Goal: Download file/media

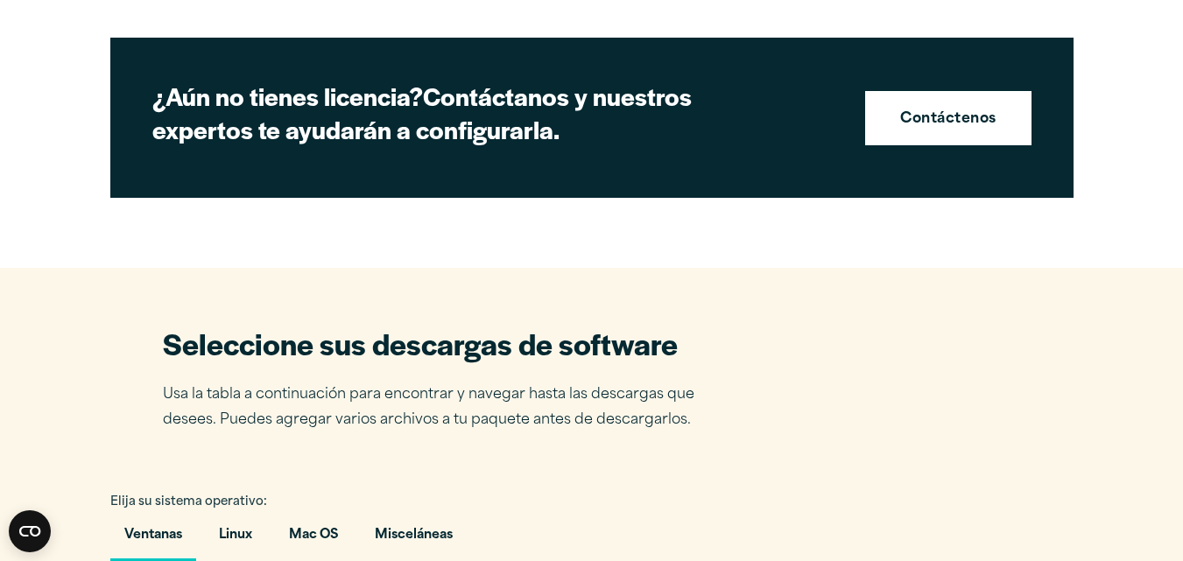
scroll to position [1051, 0]
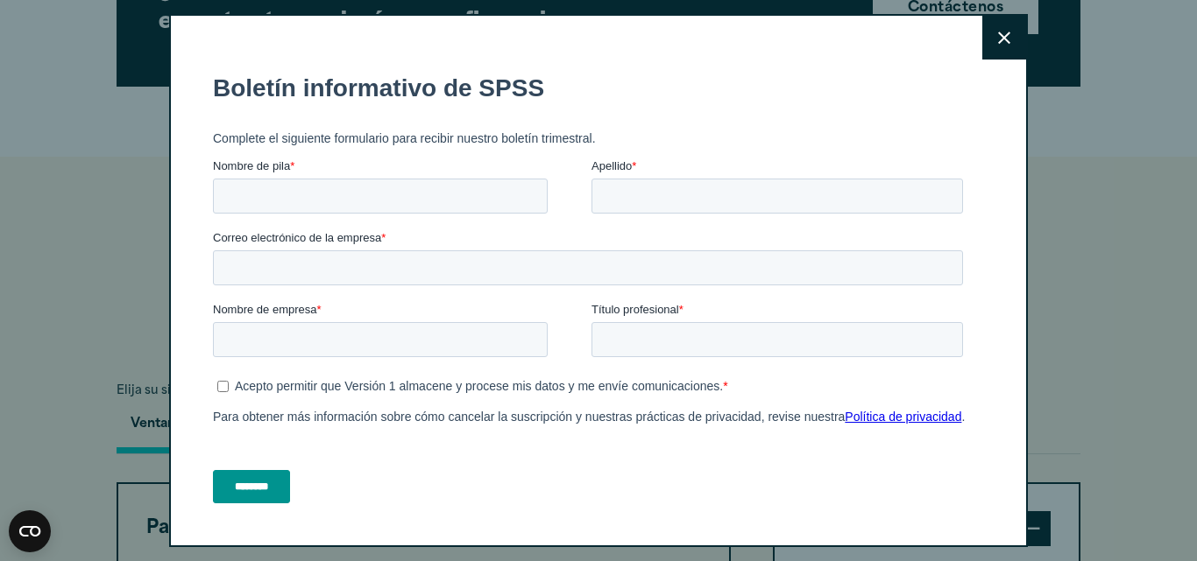
click at [982, 42] on button "Cerca" at bounding box center [1004, 38] width 44 height 44
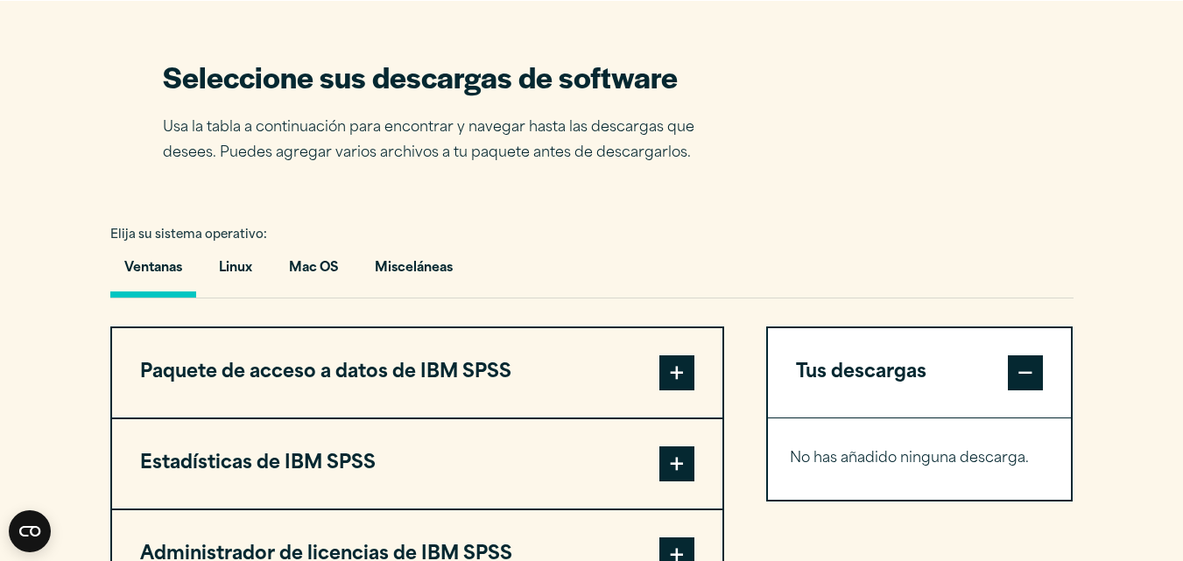
scroll to position [1314, 0]
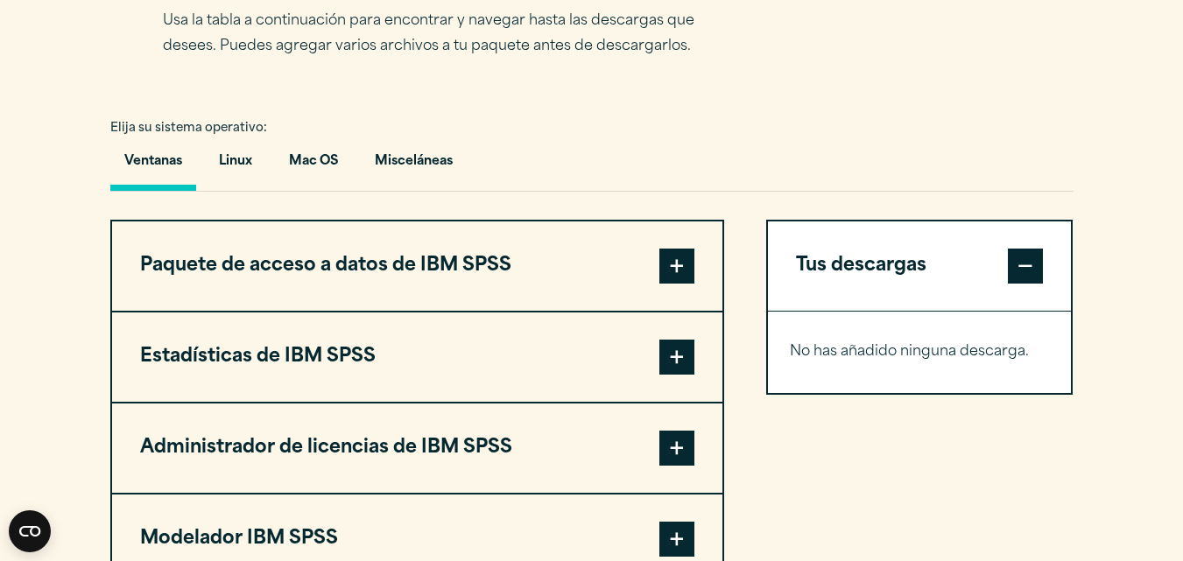
click at [684, 361] on span at bounding box center [677, 357] width 35 height 35
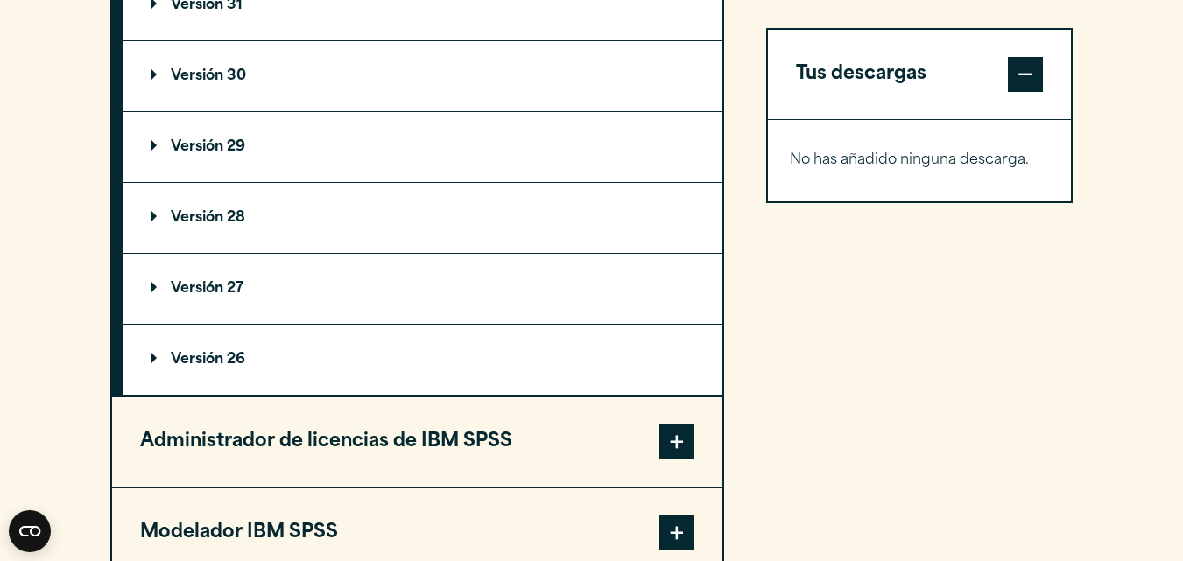
scroll to position [1752, 0]
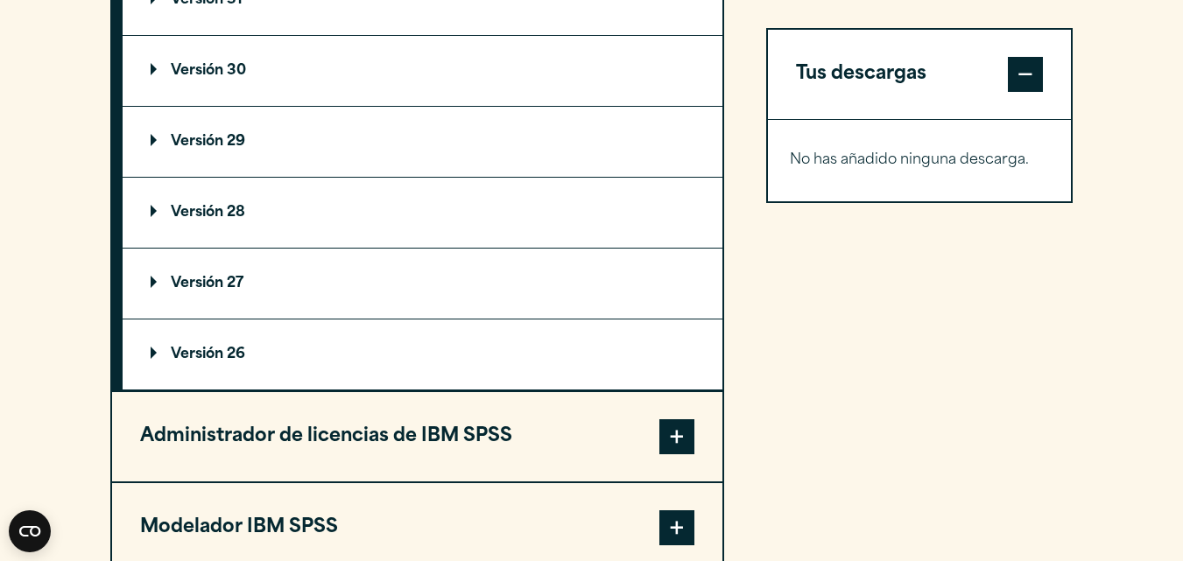
click at [221, 352] on font "Versión 26" at bounding box center [208, 355] width 74 height 14
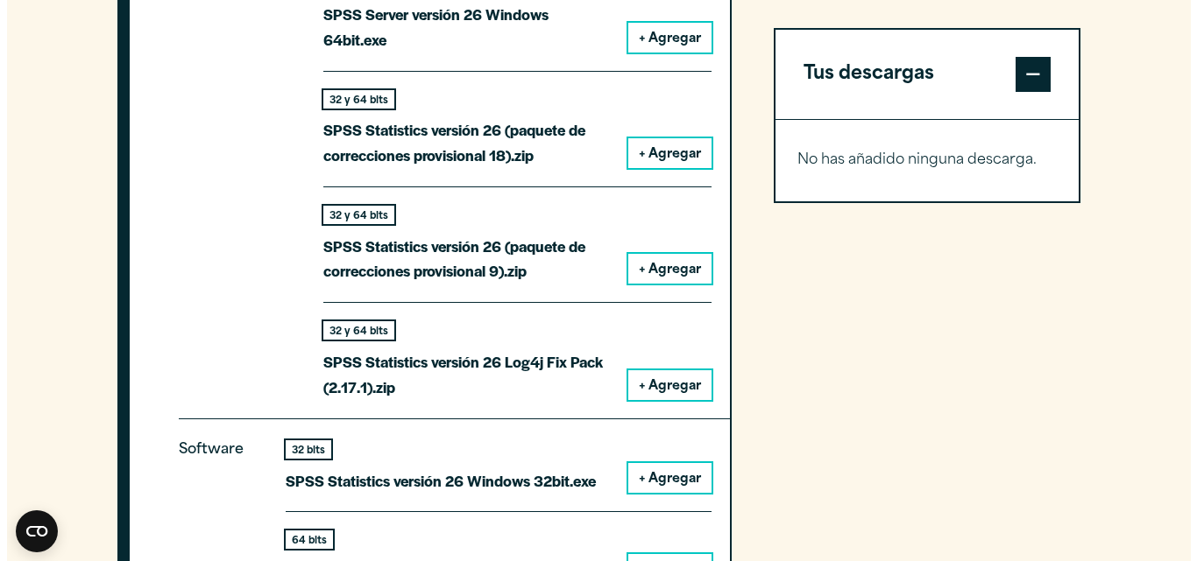
scroll to position [2015, 0]
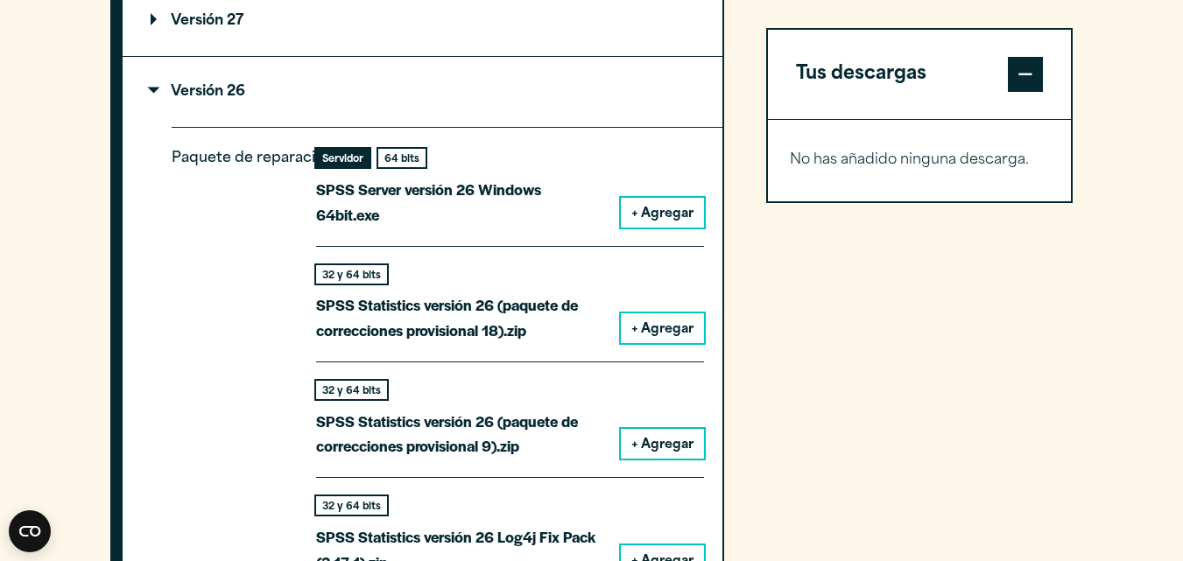
click at [648, 208] on font "+ Agregar" at bounding box center [663, 214] width 62 height 13
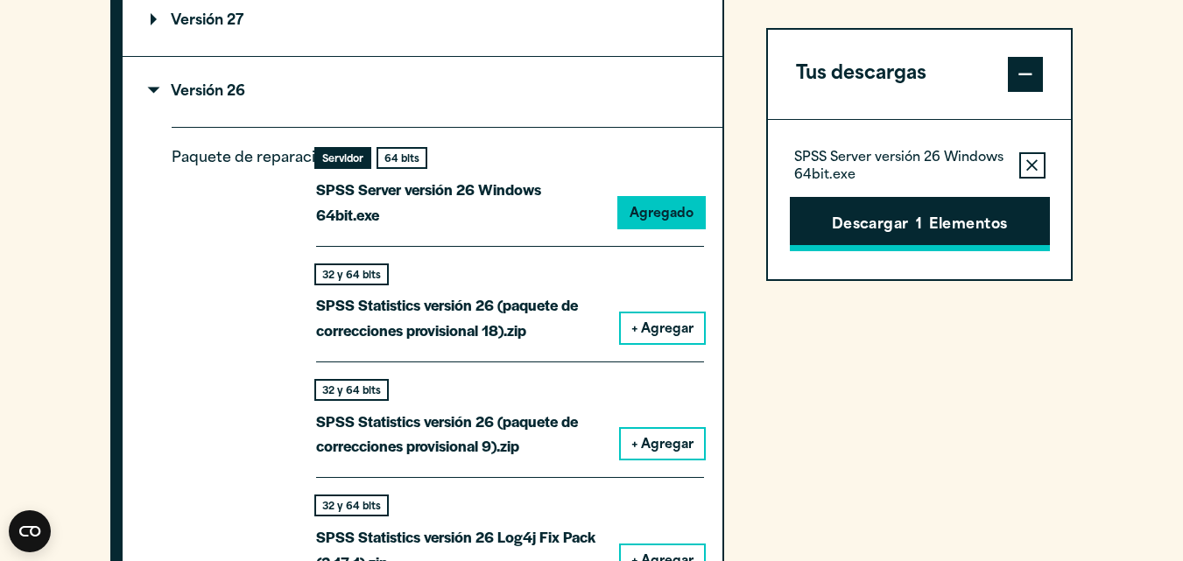
click at [927, 227] on button "Descargar 1 Elementos" at bounding box center [920, 224] width 260 height 54
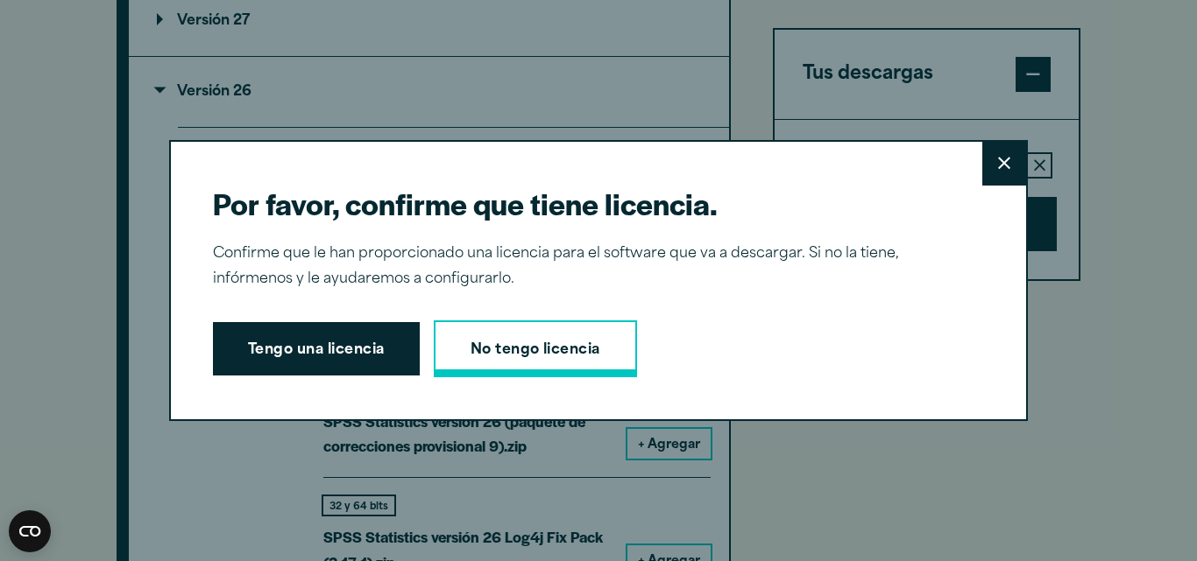
click at [496, 354] on font "No tengo licencia" at bounding box center [535, 350] width 130 height 14
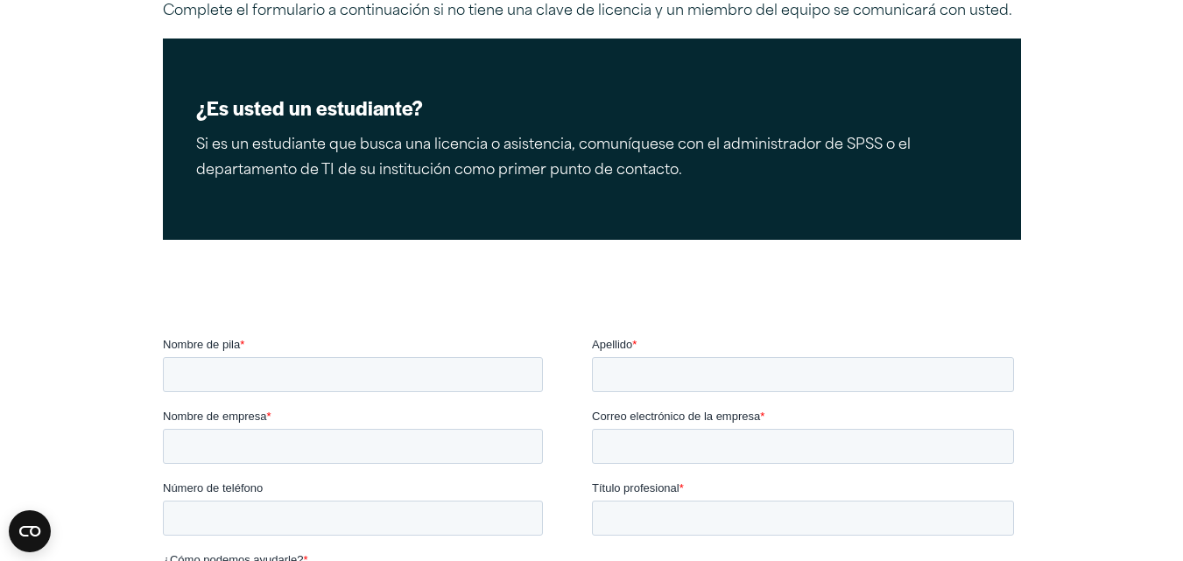
scroll to position [263, 0]
